Goal: Transaction & Acquisition: Register for event/course

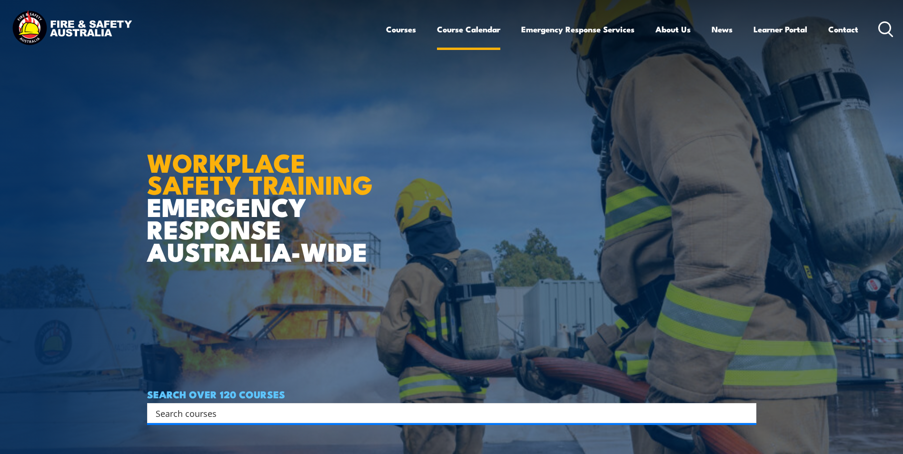
click at [481, 30] on link "Course Calendar" at bounding box center [468, 29] width 63 height 25
click at [481, 29] on link "Course Calendar" at bounding box center [468, 29] width 63 height 25
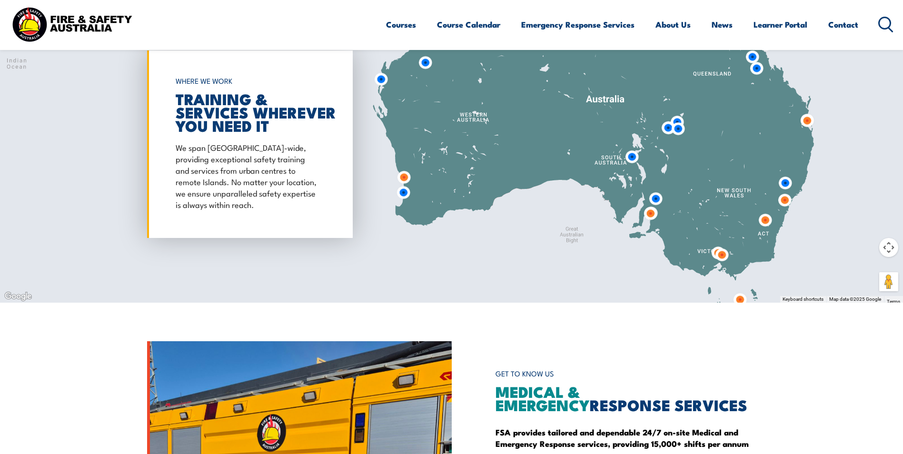
scroll to position [857, 0]
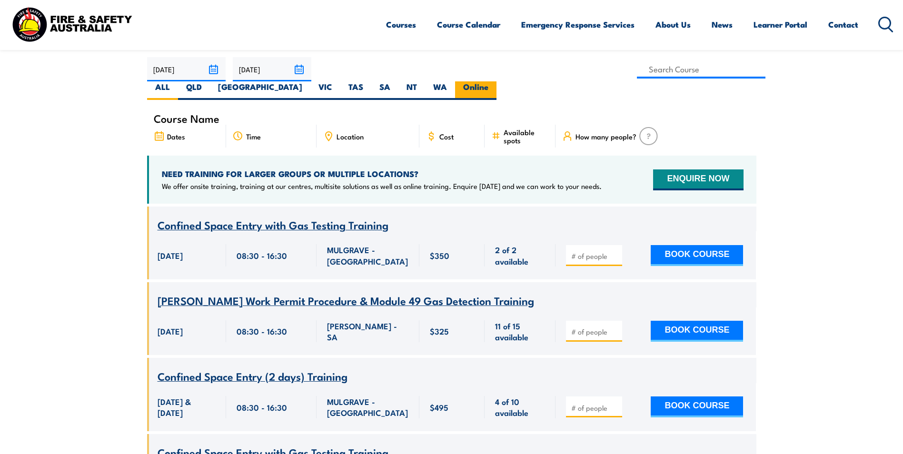
click at [497, 81] on label "Online" at bounding box center [475, 90] width 41 height 19
click at [495, 81] on input "Online" at bounding box center [492, 84] width 6 height 6
radio input "true"
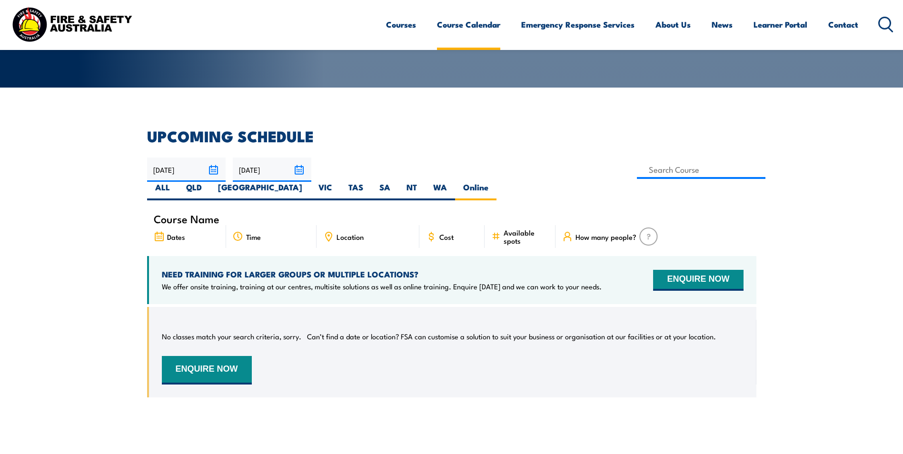
scroll to position [171, 0]
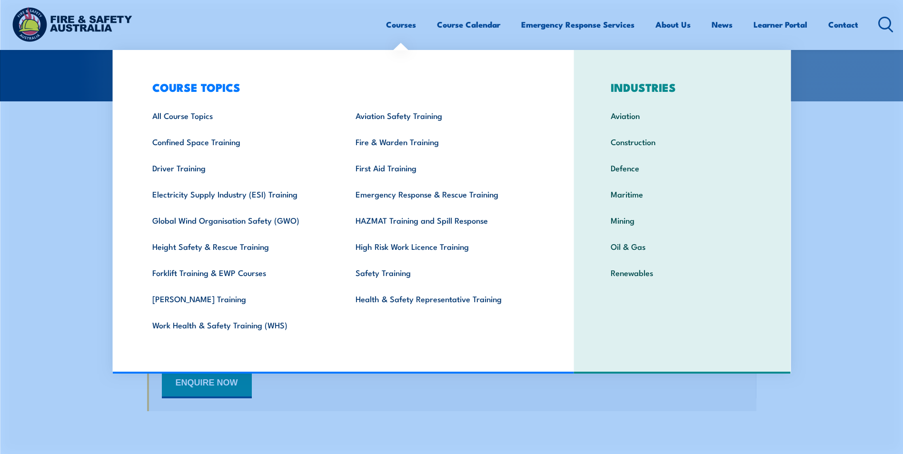
click at [401, 27] on link "Courses" at bounding box center [401, 24] width 30 height 25
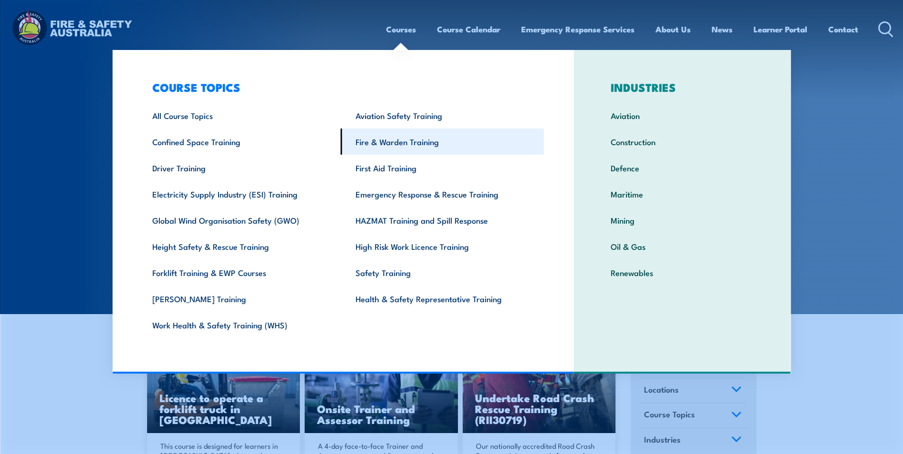
click at [412, 140] on link "Fire & Warden Training" at bounding box center [442, 142] width 203 height 26
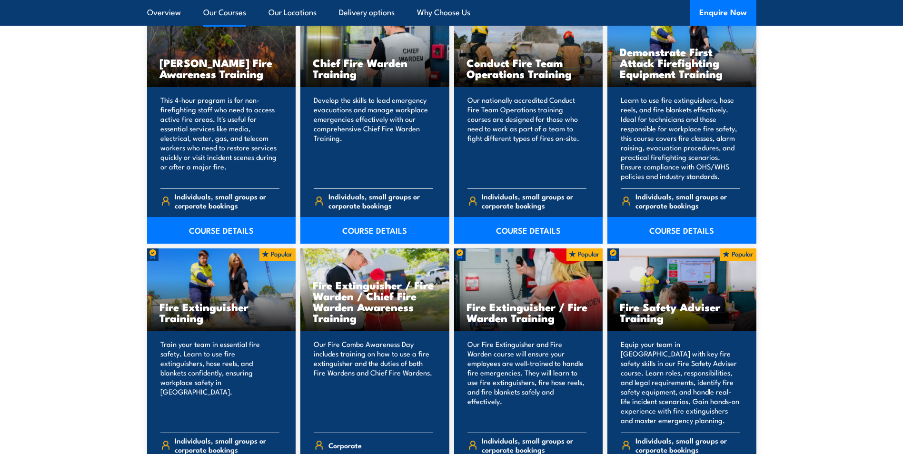
scroll to position [810, 0]
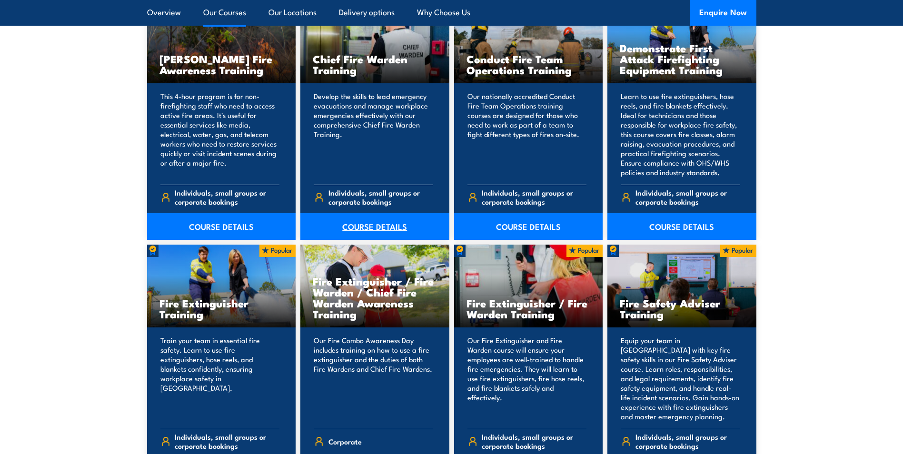
click at [371, 224] on link "COURSE DETAILS" at bounding box center [374, 226] width 149 height 27
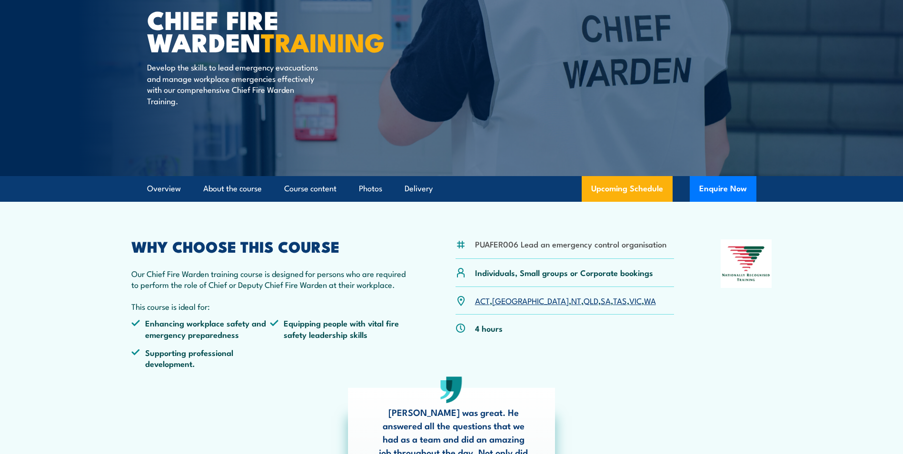
scroll to position [190, 0]
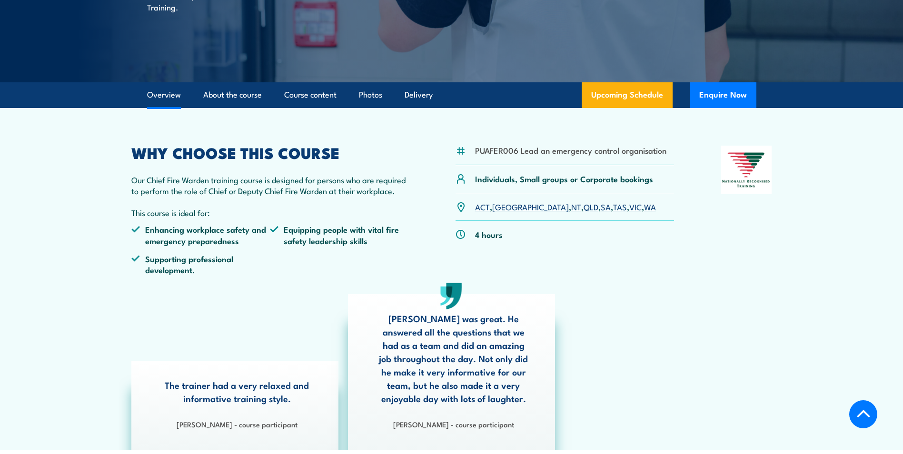
click at [485, 210] on link "ACT" at bounding box center [482, 206] width 15 height 11
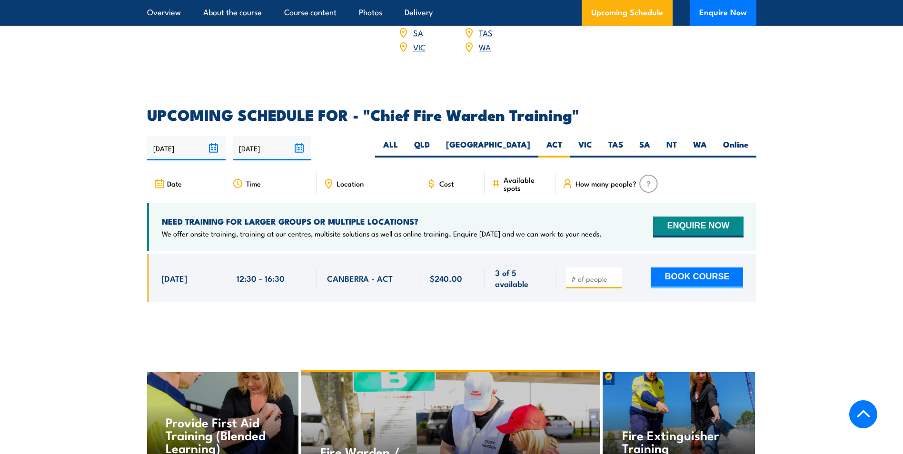
scroll to position [1603, 0]
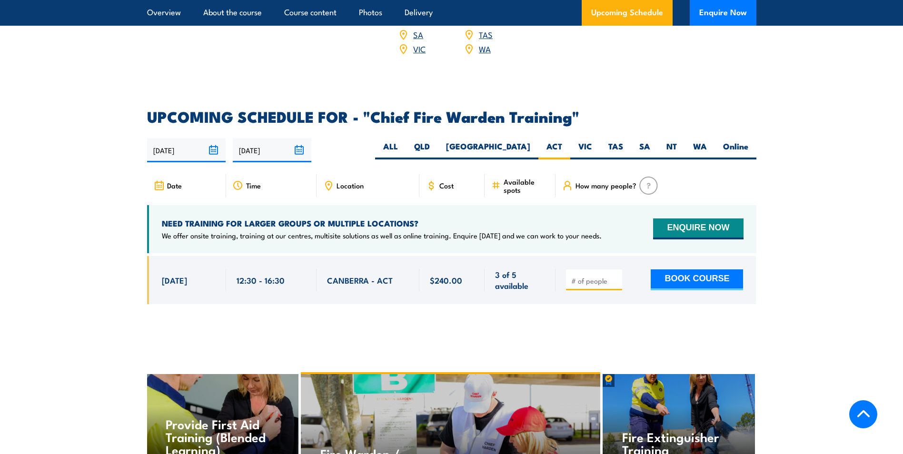
click at [587, 276] on input "number" at bounding box center [595, 281] width 48 height 10
type input "1"
click at [683, 270] on button "BOOK COURSE" at bounding box center [697, 280] width 92 height 21
